Goal: Task Accomplishment & Management: Use online tool/utility

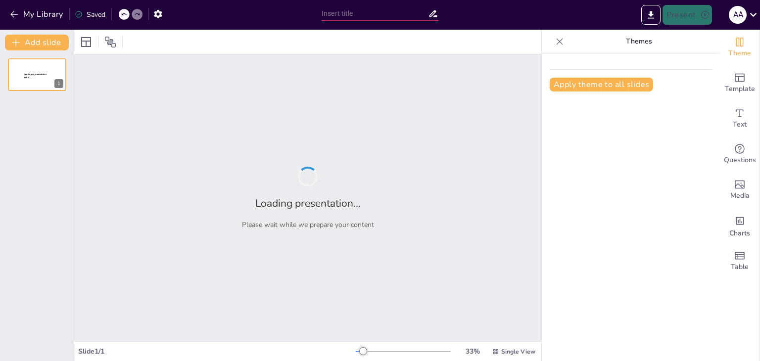
type input "Professional Presentation: Highlighting Our Achievements in Electrical and Soft…"
